Goal: Information Seeking & Learning: Learn about a topic

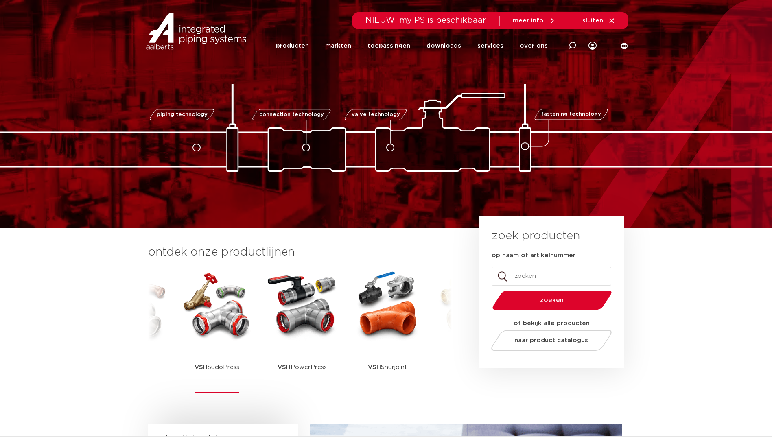
click at [239, 303] on img at bounding box center [216, 305] width 73 height 73
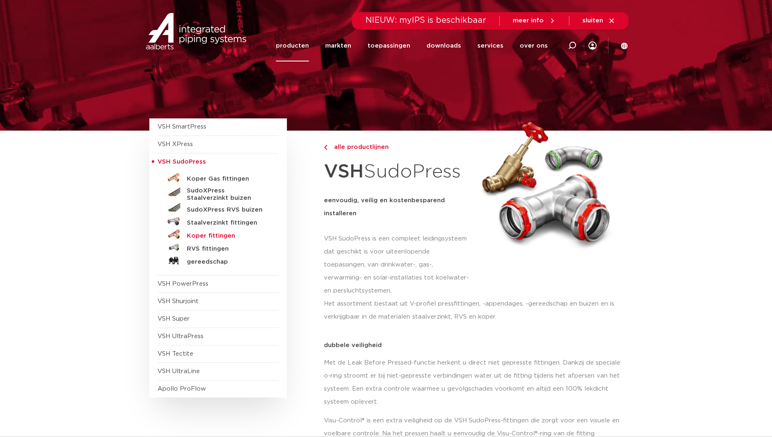
click at [230, 236] on h5 "Koper fittingen" at bounding box center [227, 236] width 81 height 7
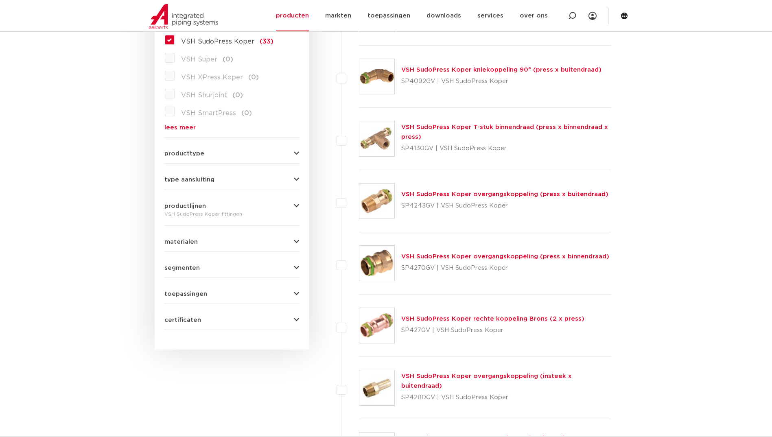
scroll to position [283, 0]
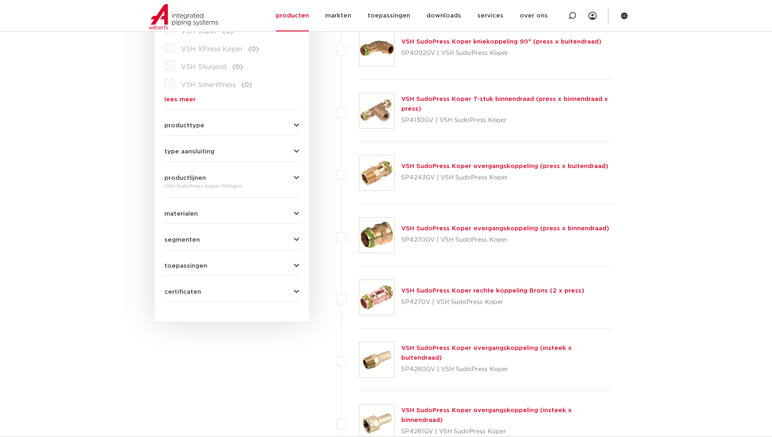
click at [384, 165] on img at bounding box center [377, 173] width 35 height 35
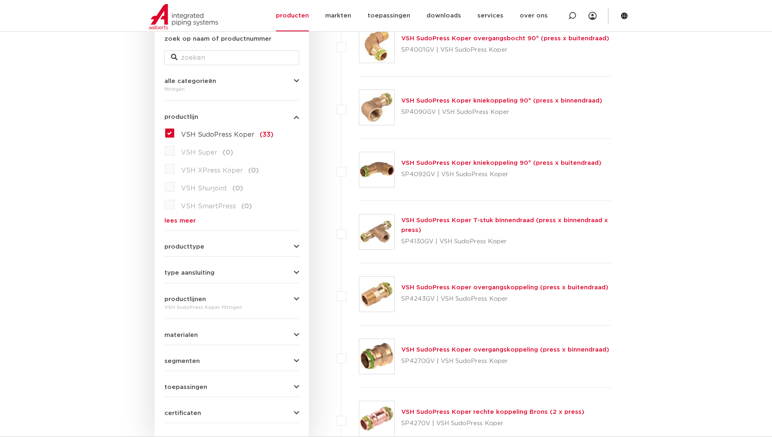
scroll to position [161, 0]
click at [175, 135] on label "VSH SudoPress Koper (33)" at bounding box center [224, 133] width 99 height 13
click at [0, 0] on input "VSH SudoPress Koper (33)" at bounding box center [0, 0] width 0 height 0
click at [175, 131] on label "VSH SudoPress Koper (33)" at bounding box center [224, 133] width 99 height 13
click at [0, 0] on input "VSH SudoPress Koper (33)" at bounding box center [0, 0] width 0 height 0
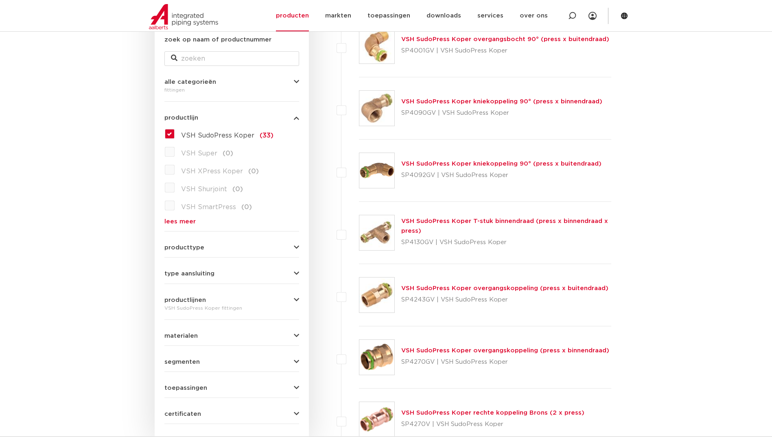
click at [183, 224] on link "lees meer" at bounding box center [232, 222] width 135 height 6
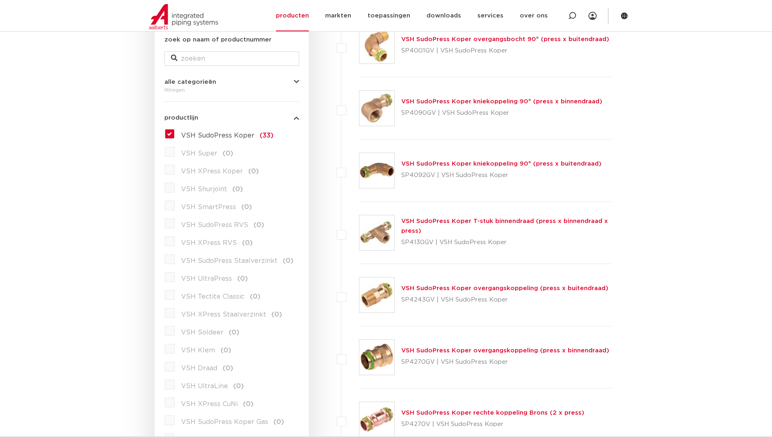
click at [175, 228] on label "VSH SudoPress RVS (0)" at bounding box center [220, 223] width 90 height 13
click at [175, 224] on label "VSH SudoPress RVS (0)" at bounding box center [220, 223] width 90 height 13
click at [175, 133] on label "VSH SudoPress Koper (33)" at bounding box center [224, 133] width 99 height 13
click at [0, 0] on input "VSH SudoPress Koper (33)" at bounding box center [0, 0] width 0 height 0
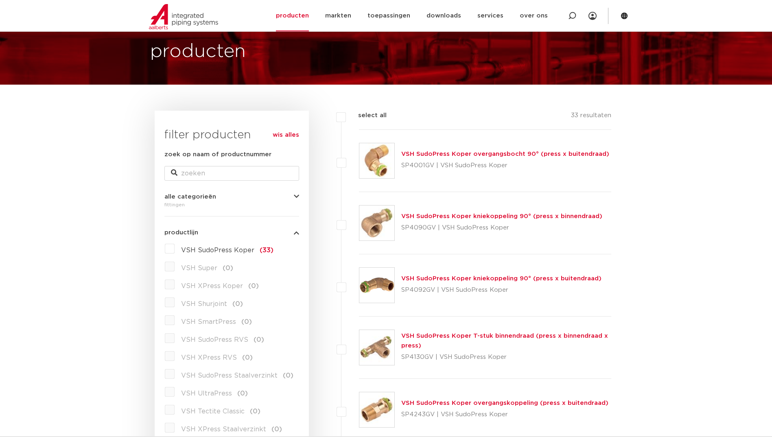
scroll to position [39, 0]
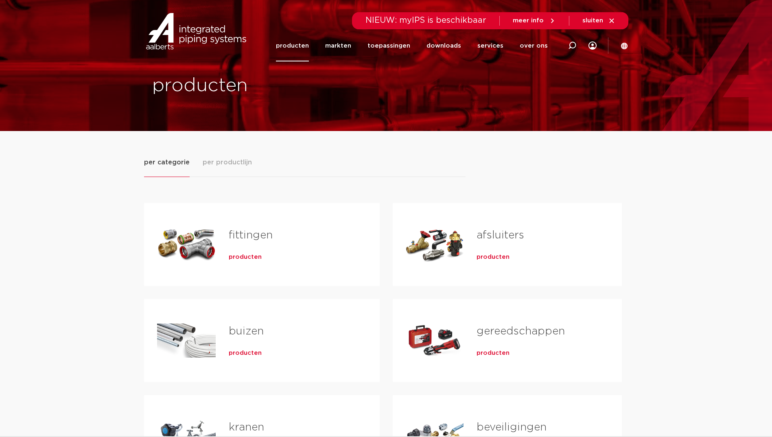
click at [244, 257] on span "producten" at bounding box center [245, 257] width 33 height 8
click at [244, 165] on span "per productlijn" at bounding box center [227, 163] width 49 height 10
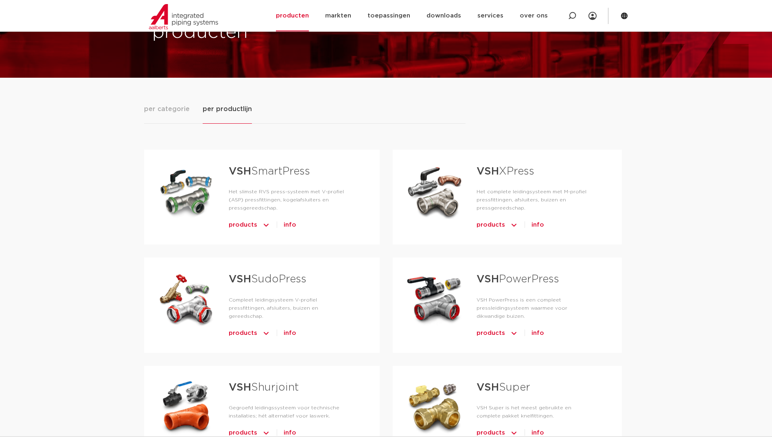
scroll to position [81, 0]
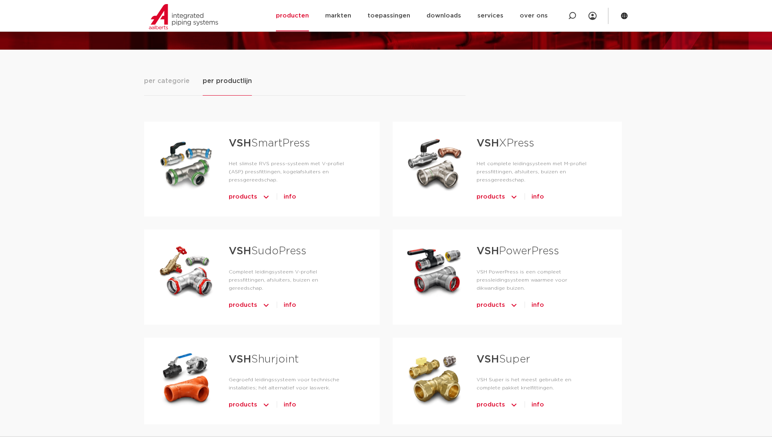
click at [254, 299] on span "products" at bounding box center [243, 305] width 29 height 13
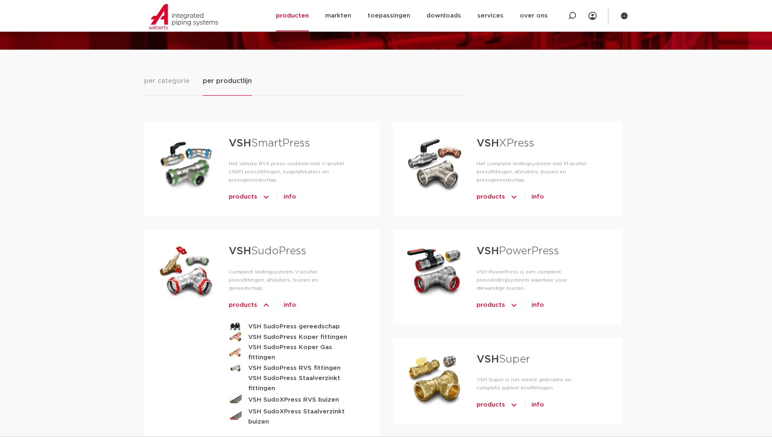
click at [254, 299] on span "products" at bounding box center [243, 305] width 29 height 13
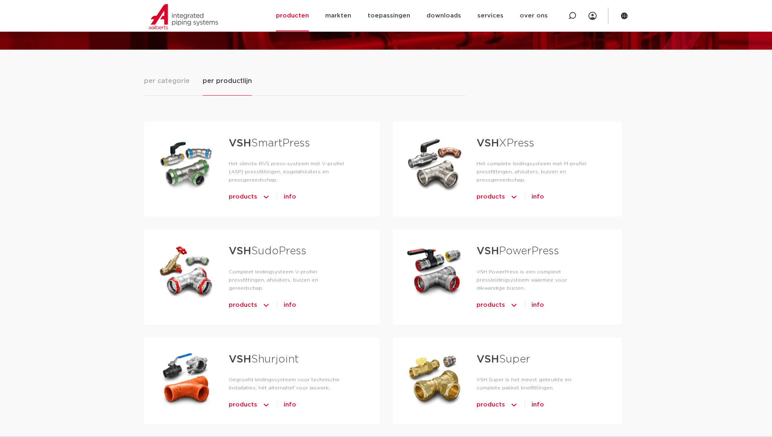
click at [259, 243] on h3 "VSH SudoPress" at bounding box center [291, 254] width 125 height 22
click at [259, 246] on link "VSH SudoPress" at bounding box center [268, 251] width 78 height 11
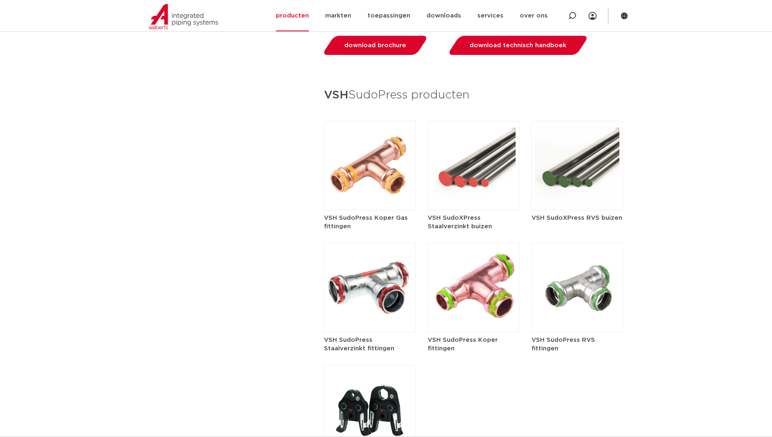
scroll to position [977, 0]
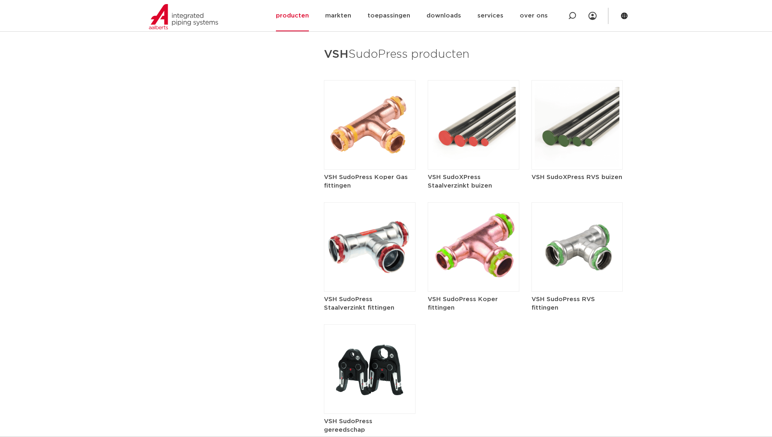
click at [337, 369] on img at bounding box center [370, 370] width 92 height 90
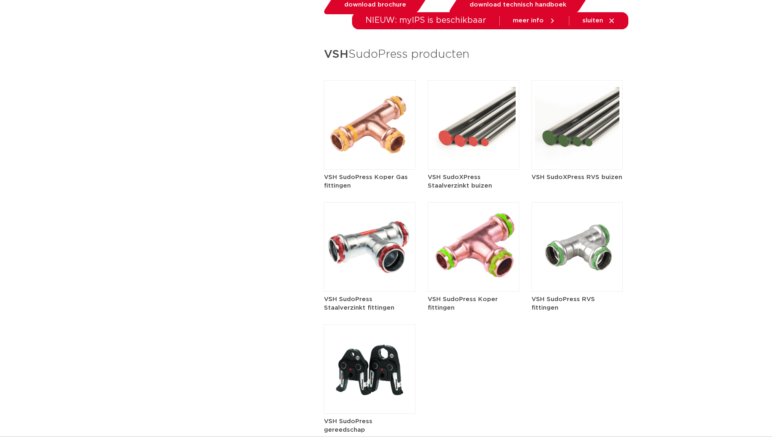
click at [566, 222] on img at bounding box center [578, 247] width 92 height 90
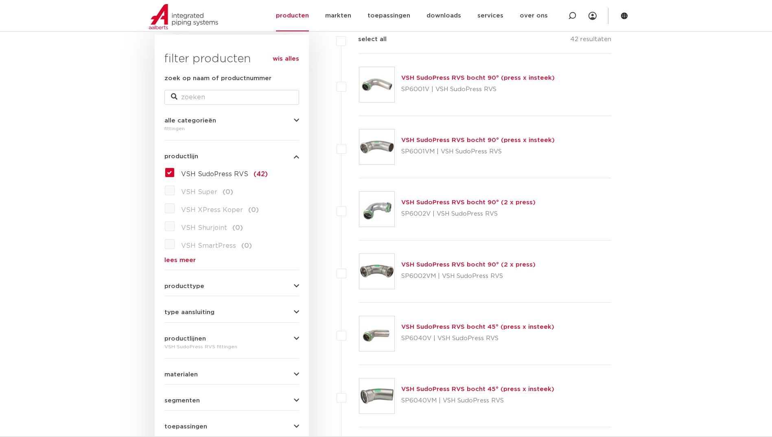
scroll to position [121, 0]
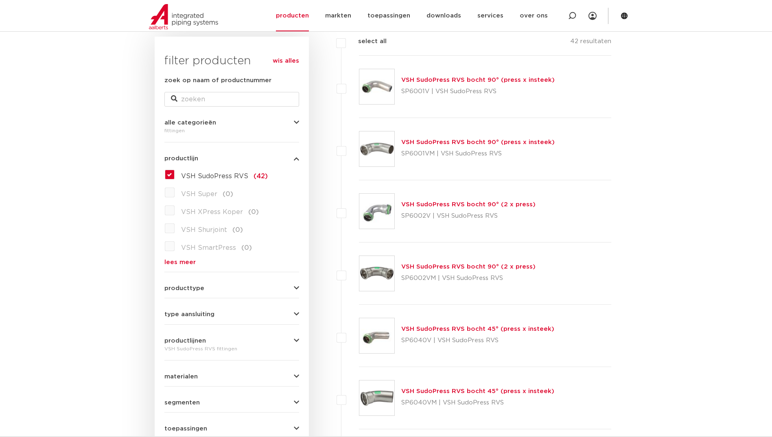
click at [382, 200] on img at bounding box center [377, 211] width 35 height 35
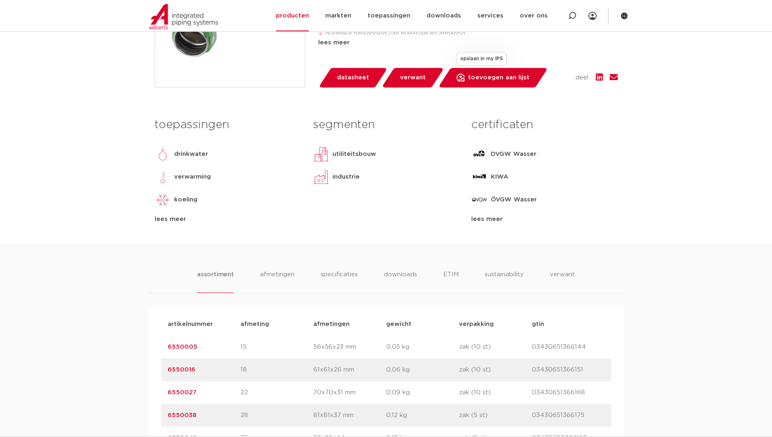
scroll to position [448, 0]
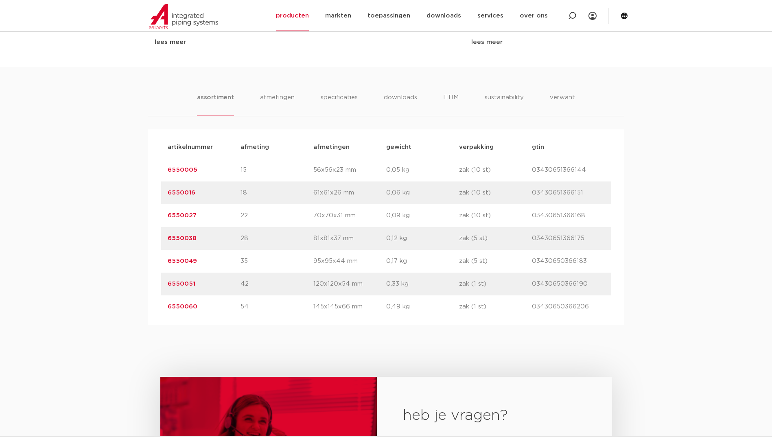
click at [184, 214] on link "6550027" at bounding box center [182, 216] width 29 height 6
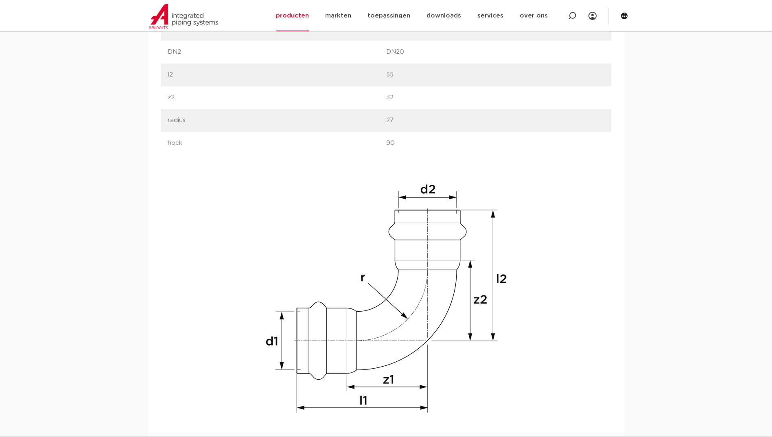
scroll to position [692, 0]
